Goal: Transaction & Acquisition: Purchase product/service

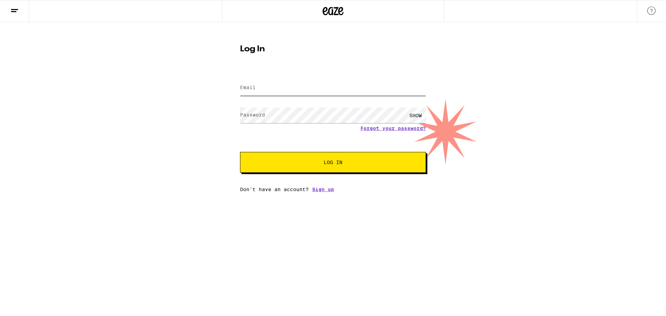
type input "[EMAIL_ADDRESS][DOMAIN_NAME]"
click at [338, 164] on span "Log In" at bounding box center [333, 162] width 19 height 5
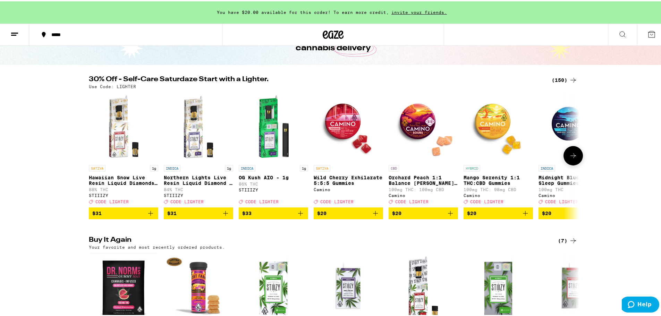
scroll to position [69, 0]
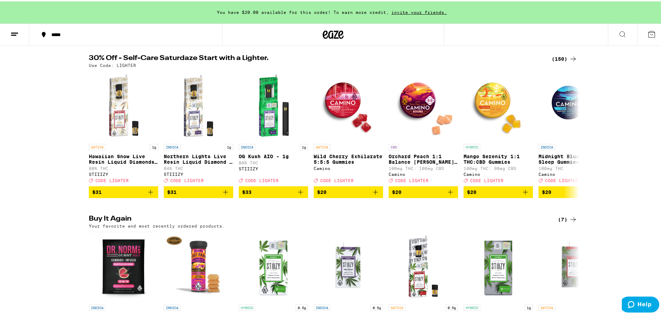
click at [571, 56] on icon at bounding box center [573, 57] width 8 height 8
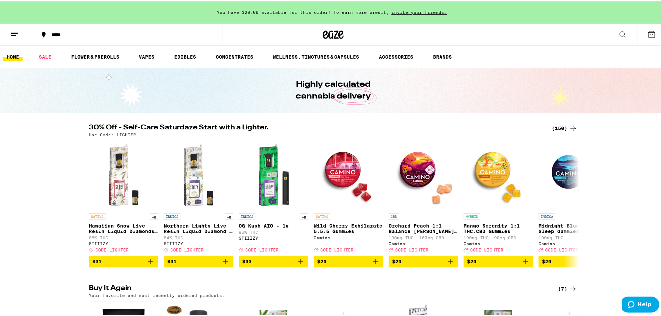
click at [43, 55] on link "SALE" at bounding box center [44, 55] width 19 height 8
click at [48, 54] on link "SALE" at bounding box center [44, 55] width 19 height 8
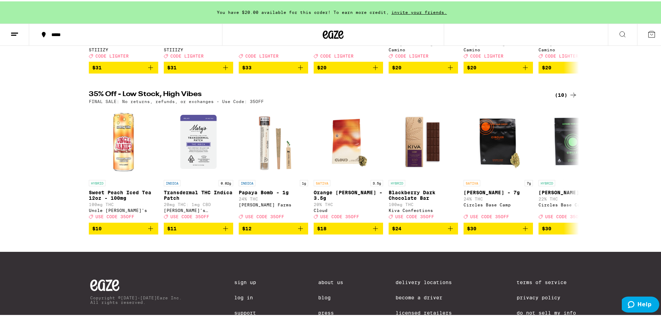
scroll to position [179, 0]
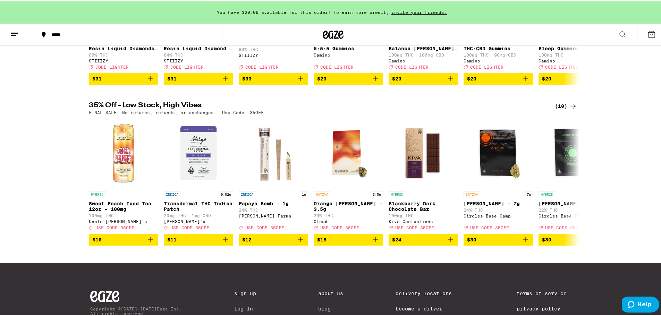
click at [564, 109] on div "(10)" at bounding box center [566, 105] width 23 height 8
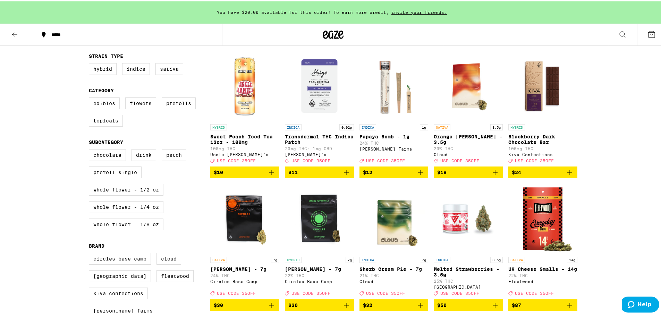
scroll to position [35, 0]
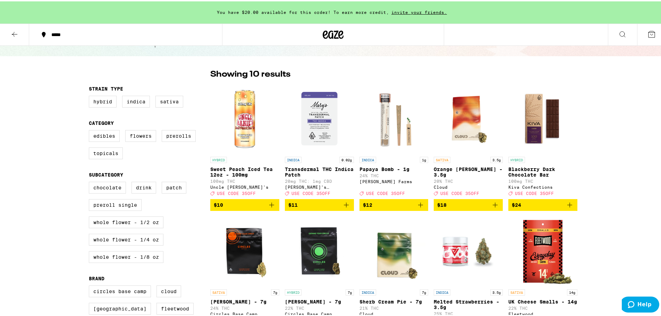
click at [12, 34] on icon at bounding box center [14, 33] width 8 height 8
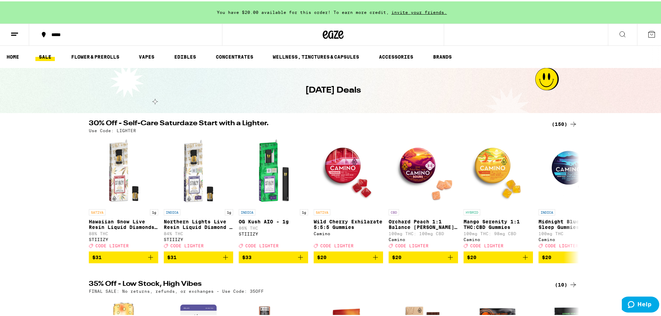
click at [570, 123] on icon at bounding box center [573, 123] width 8 height 8
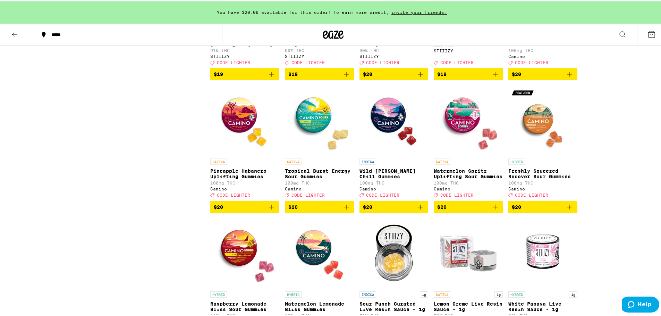
scroll to position [1214, 0]
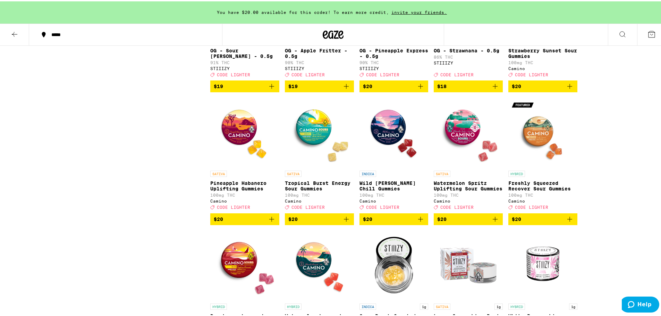
click at [270, 222] on icon "Add to bag" at bounding box center [271, 218] width 8 height 8
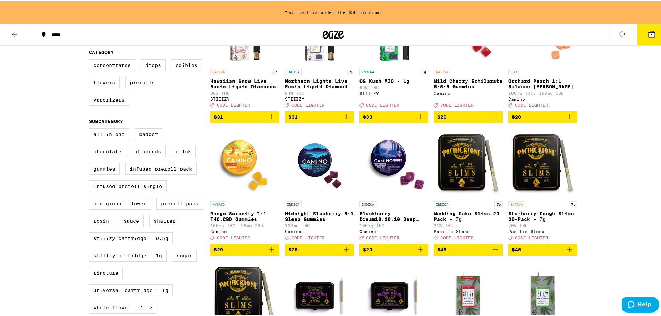
scroll to position [88, 0]
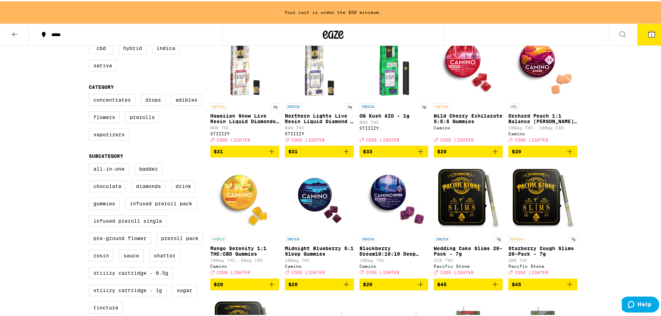
click at [542, 84] on img "Open page for Orchard Peach 1:1 Balance Sours Gummies from Camino" at bounding box center [542, 63] width 69 height 69
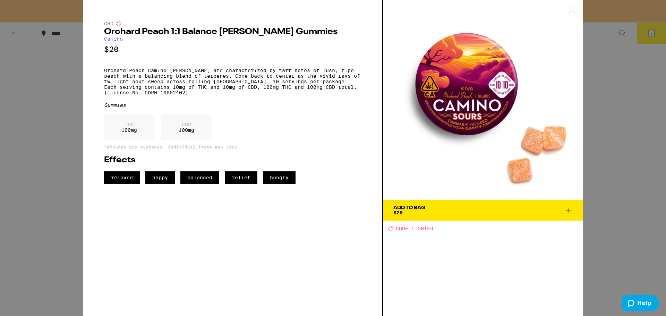
click at [595, 73] on div "CBD Orchard Peach 1:1 Balance [PERSON_NAME] Gummies Camino $20 Orchard Peach Ca…" at bounding box center [333, 158] width 666 height 316
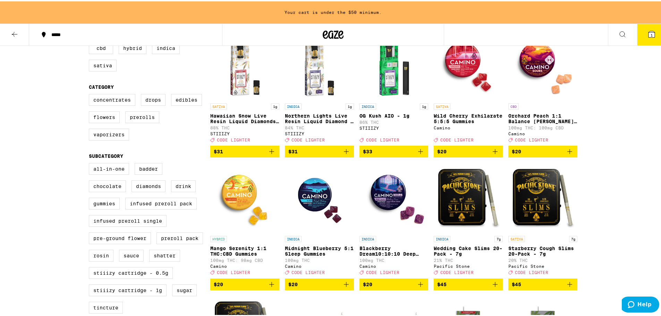
click at [568, 154] on icon "Add to bag" at bounding box center [569, 150] width 8 height 8
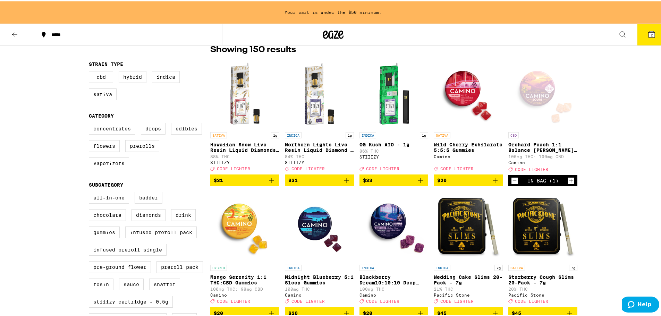
scroll to position [69, 0]
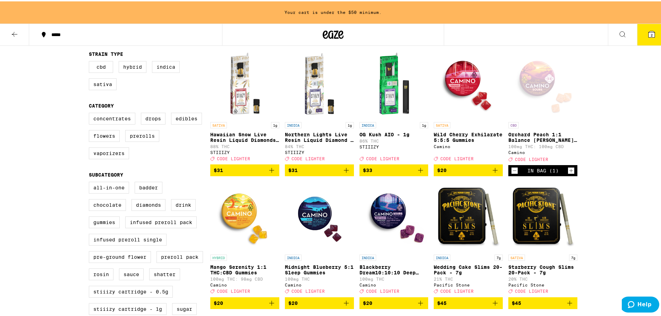
click at [60, 36] on div "*****" at bounding box center [129, 33] width 162 height 5
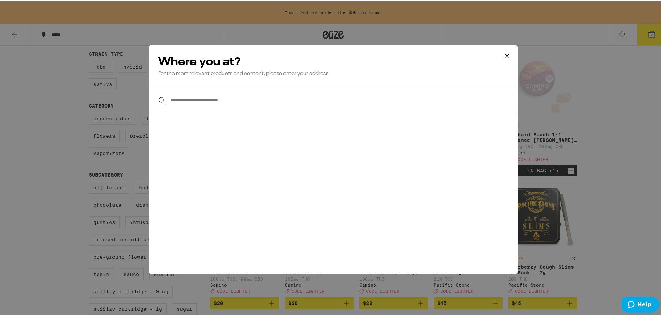
click at [227, 100] on input "**********" at bounding box center [332, 98] width 369 height 27
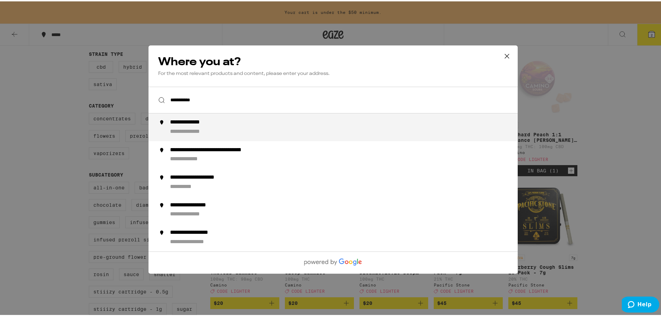
click at [203, 132] on div "**********" at bounding box center [195, 130] width 50 height 7
type input "**********"
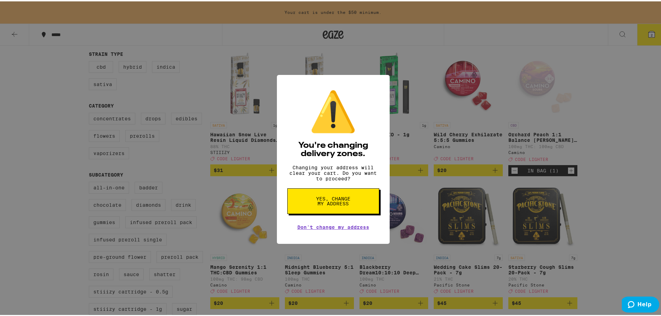
click at [328, 205] on span "Yes, change my address" at bounding box center [333, 200] width 36 height 10
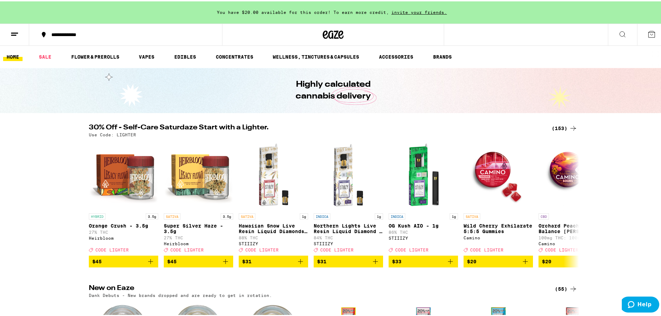
click at [560, 126] on div "(153)" at bounding box center [564, 127] width 26 height 8
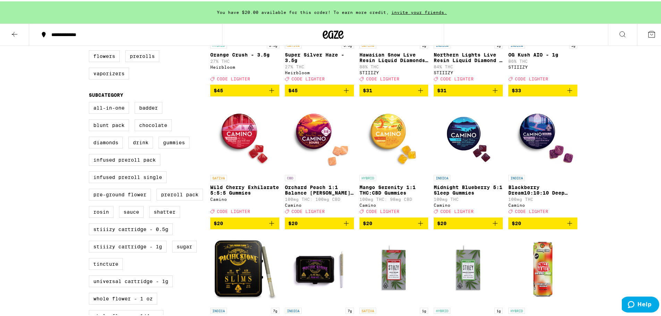
scroll to position [173, 0]
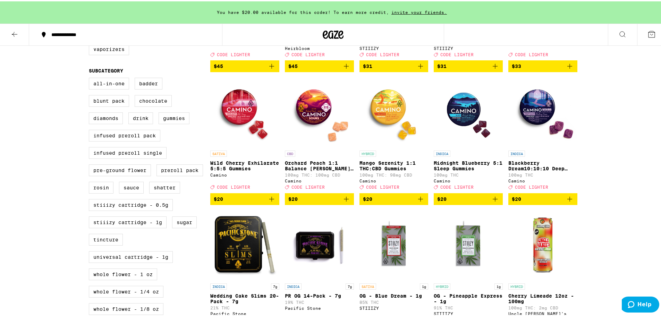
click at [344, 202] on icon "Add to bag" at bounding box center [346, 198] width 8 height 8
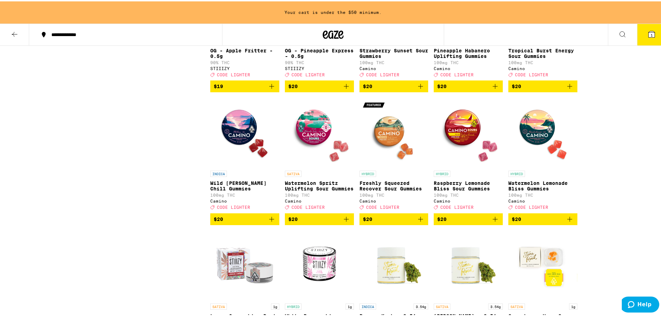
scroll to position [1179, 0]
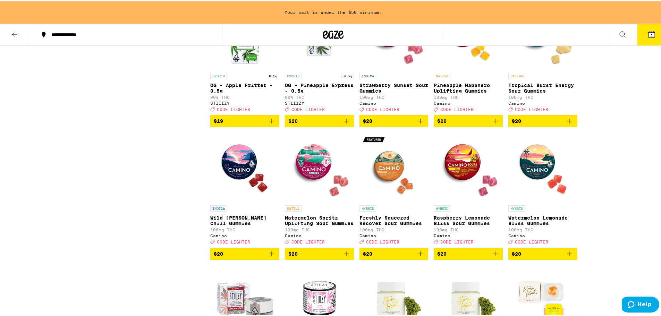
click at [493, 124] on icon "Add to bag" at bounding box center [495, 119] width 8 height 8
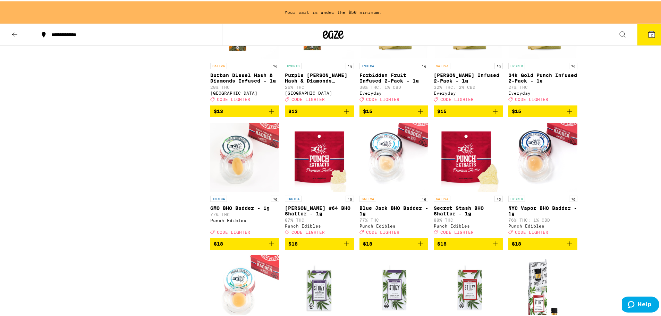
scroll to position [590, 0]
